Goal: Check status

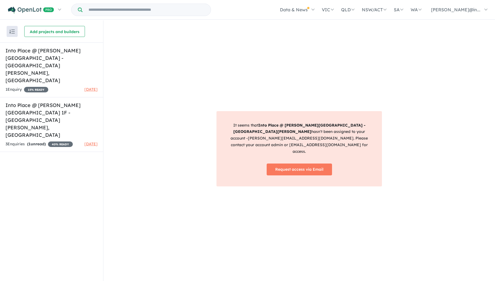
click at [136, 59] on div "It seems that Into Place @ [PERSON_NAME][GEOGRAPHIC_DATA] - [GEOGRAPHIC_DATA][P…" at bounding box center [299, 150] width 392 height 261
click at [129, 48] on div "It seems that Into Place @ [PERSON_NAME][GEOGRAPHIC_DATA] - [GEOGRAPHIC_DATA][P…" at bounding box center [299, 150] width 392 height 261
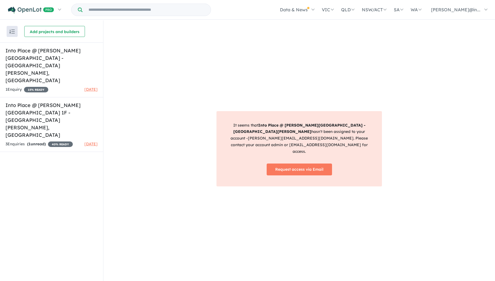
scroll to position [1, 0]
click at [129, 48] on div "It seems that Into Place @ [PERSON_NAME][GEOGRAPHIC_DATA] - [GEOGRAPHIC_DATA][P…" at bounding box center [299, 150] width 392 height 261
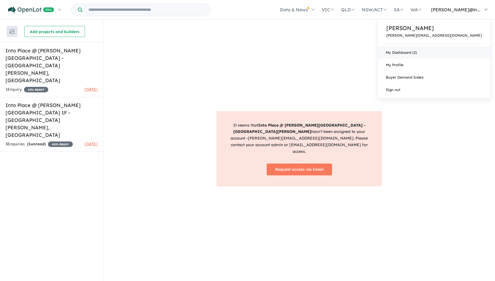
click at [451, 49] on link "My Dashboard (2)" at bounding box center [434, 52] width 113 height 12
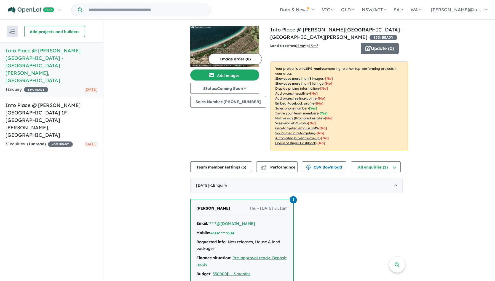
drag, startPoint x: 157, startPoint y: 162, endPoint x: 161, endPoint y: 160, distance: 4.1
click at [157, 162] on div "View 2 projects in your account Into Place @ Kennedy Bay Stage 2A - Port Kenned…" at bounding box center [299, 164] width 392 height 289
click at [62, 86] on div "1 Enquir y ( 0 unread) 15 % READY 1 month ago" at bounding box center [52, 89] width 92 height 7
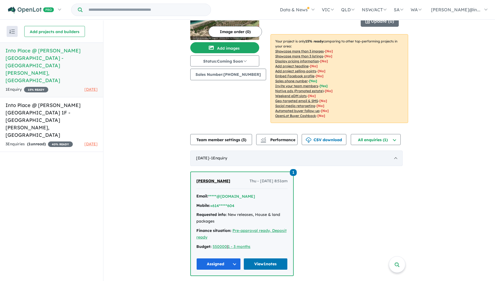
click at [214, 163] on div "July 2025 - 1 Enquir y ( 0 unread)" at bounding box center [296, 158] width 213 height 15
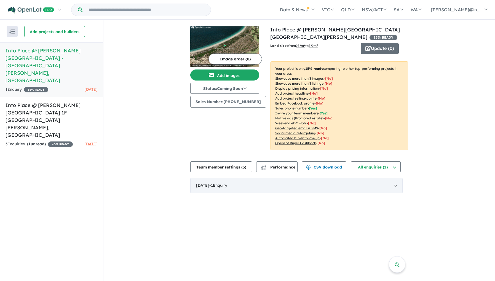
click at [209, 187] on div "July 2025 - 1 Enquir y ( 0 unread)" at bounding box center [296, 185] width 213 height 15
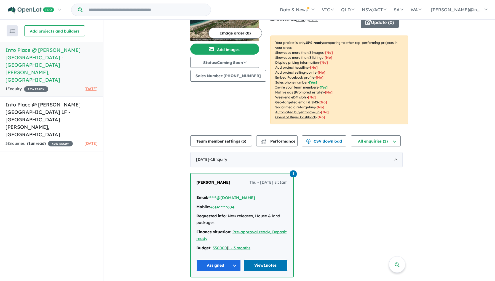
scroll to position [28, 0]
